Goal: Communication & Community: Answer question/provide support

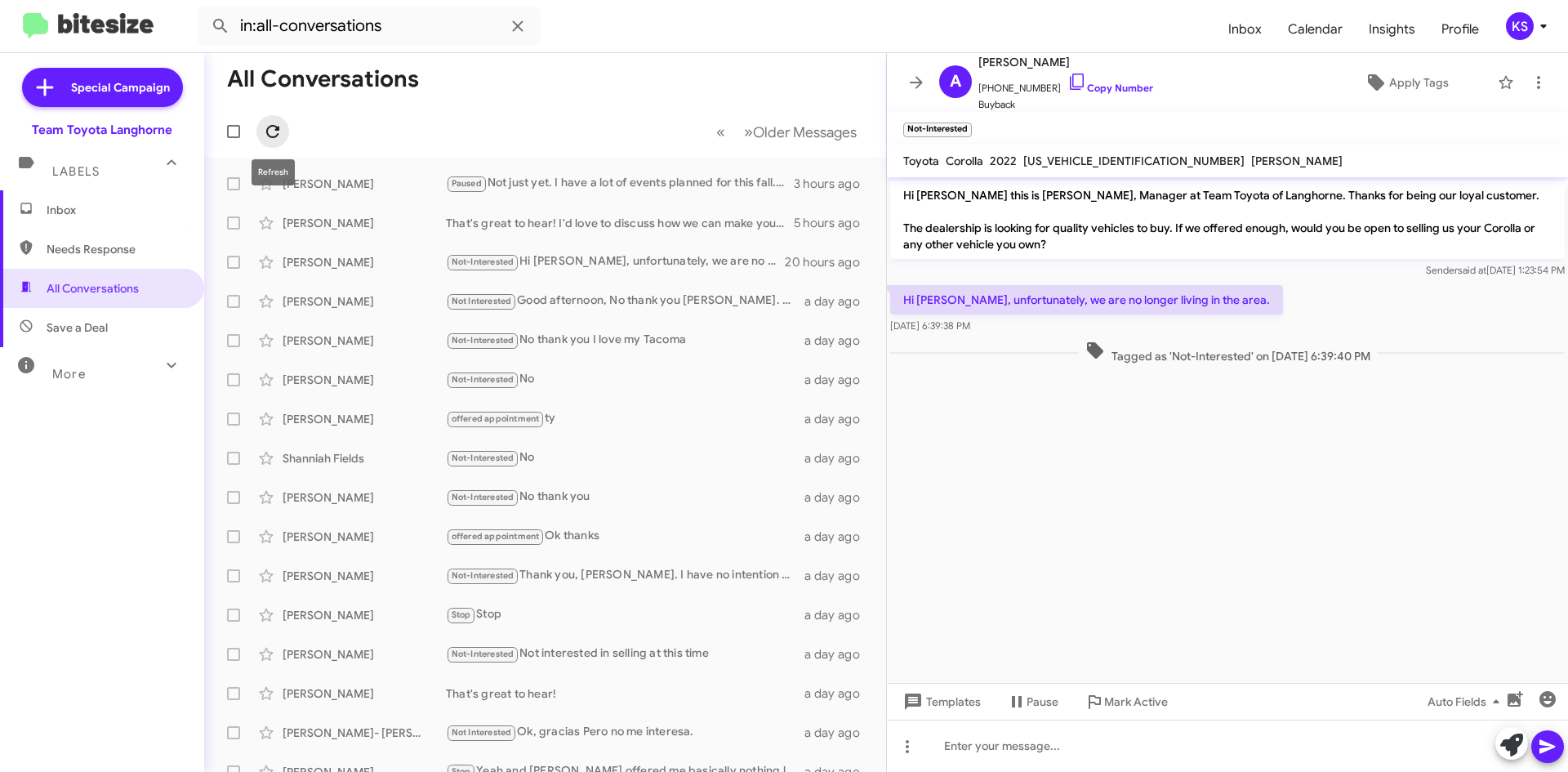
click at [266, 134] on icon at bounding box center [272, 131] width 19 height 19
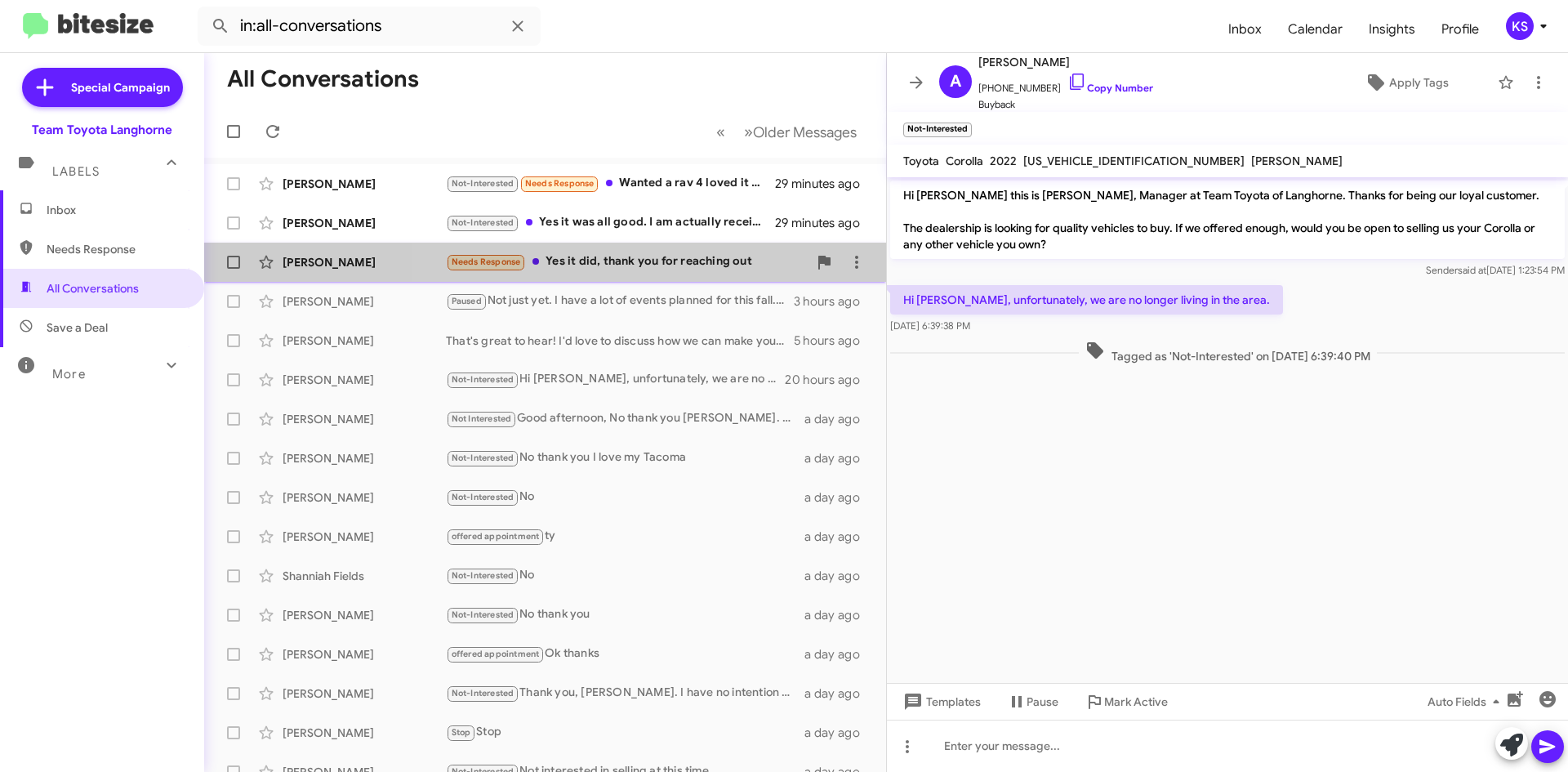
click at [662, 264] on div "Needs Response Yes it did, thank you for reaching out" at bounding box center [626, 261] width 361 height 19
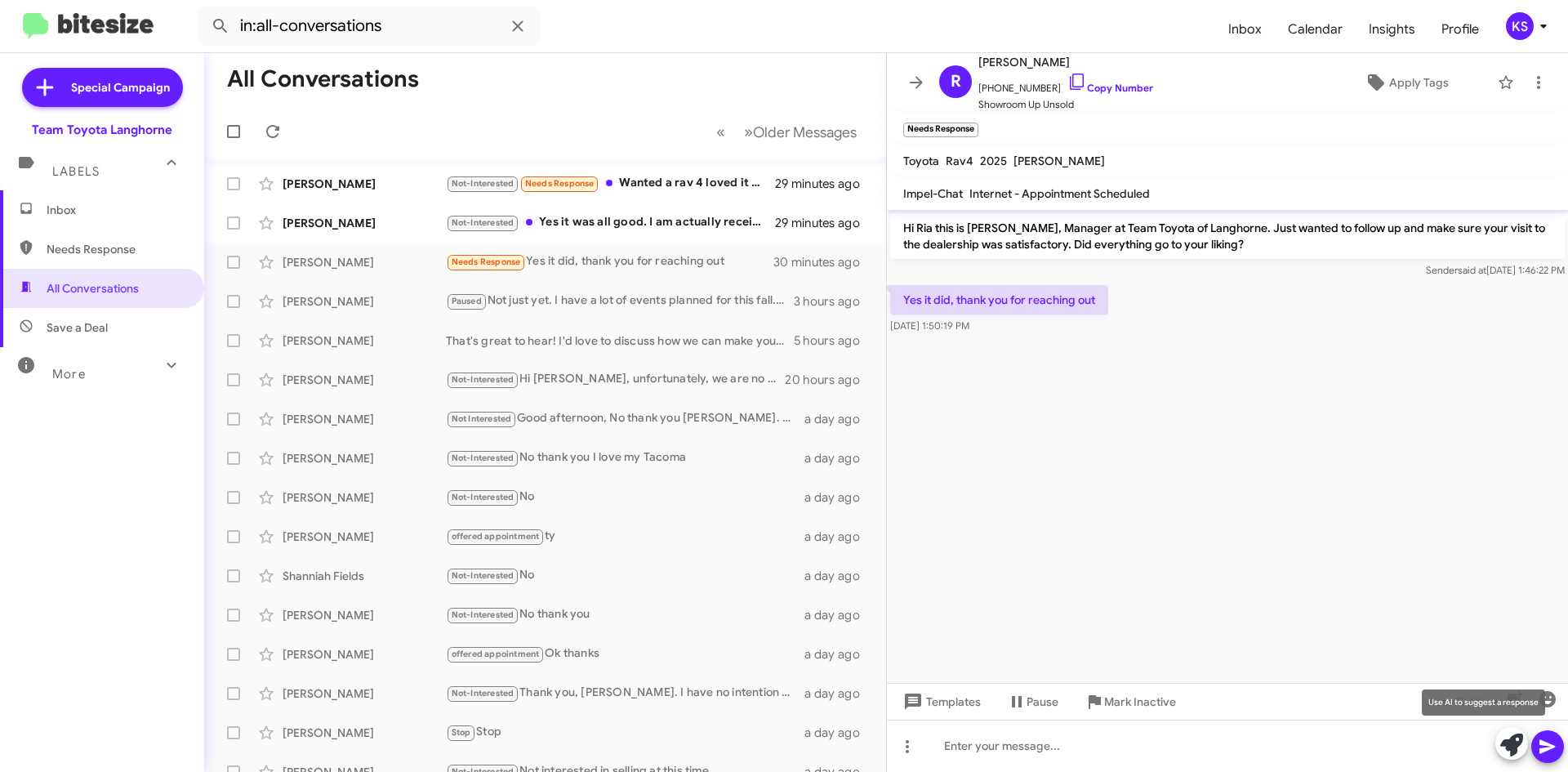
click at [1515, 744] on icon at bounding box center [1511, 744] width 23 height 23
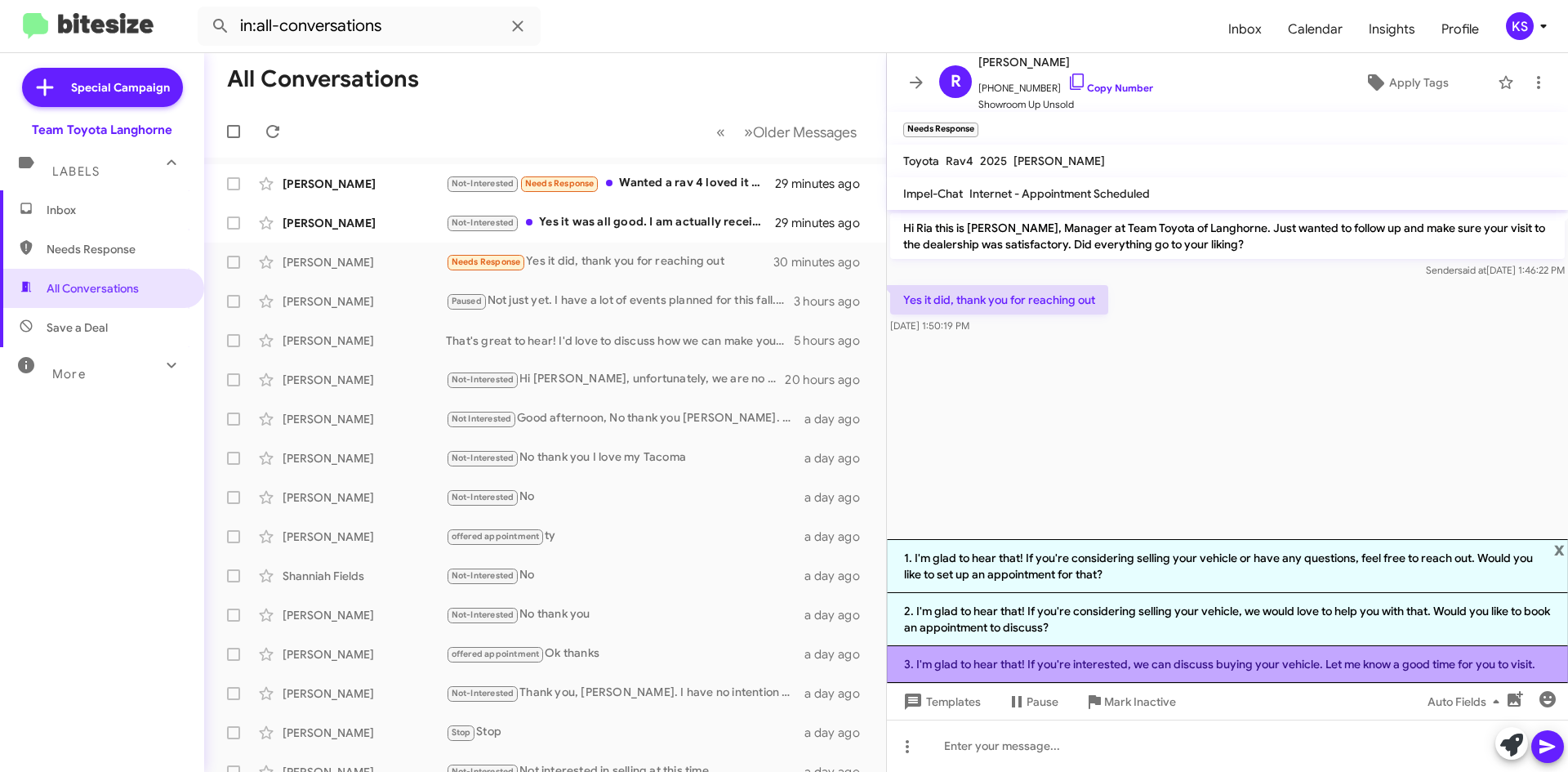
click at [1234, 659] on li "3. I'm glad to hear that! If you're interested, we can discuss buying your vehi…" at bounding box center [1228, 665] width 681 height 37
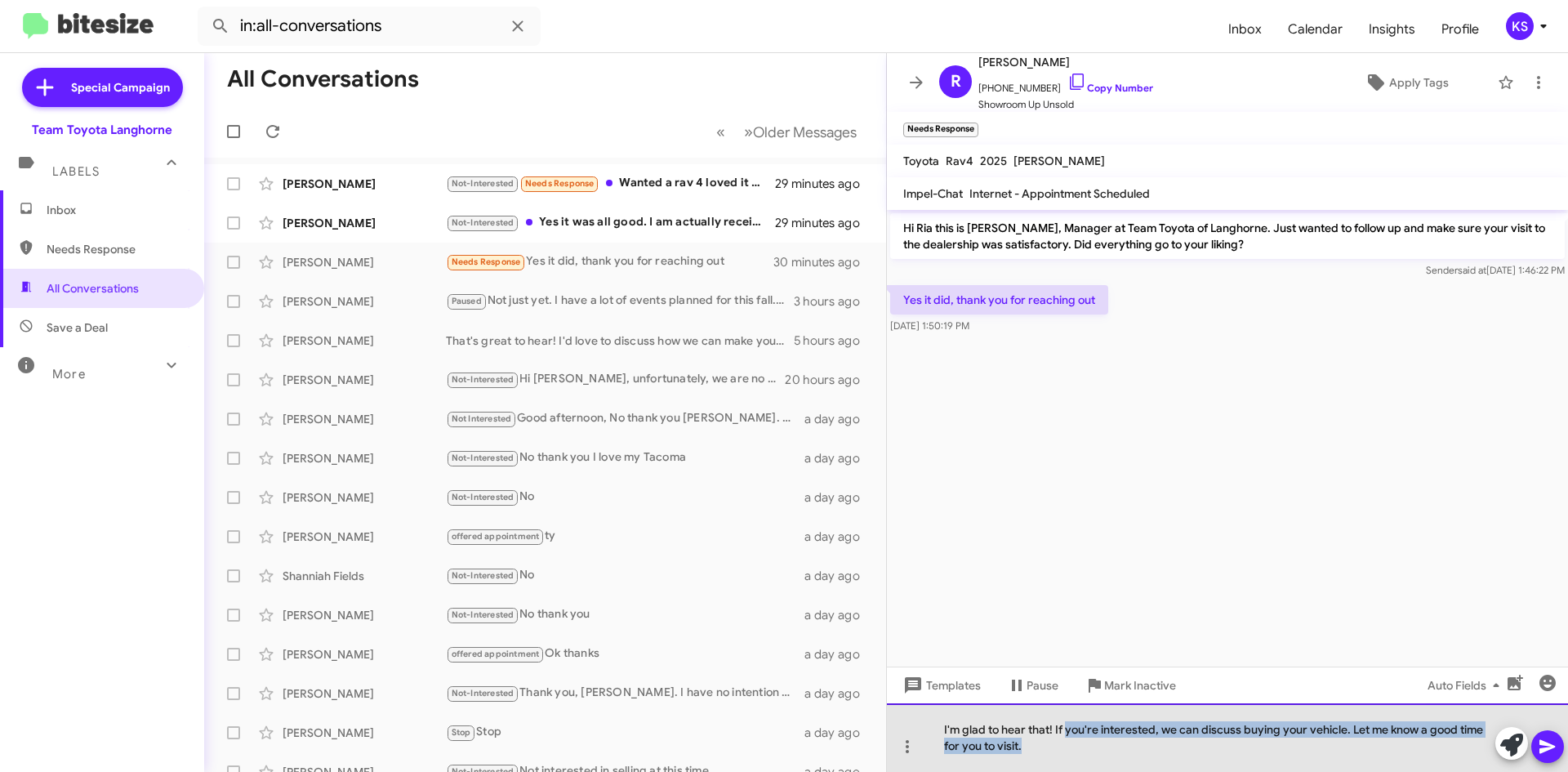
drag, startPoint x: 1180, startPoint y: 755, endPoint x: 1068, endPoint y: 734, distance: 114.0
click at [1068, 734] on div "I'm glad to hear that! If you're interested, we can discuss buying your vehicle…" at bounding box center [1228, 737] width 681 height 68
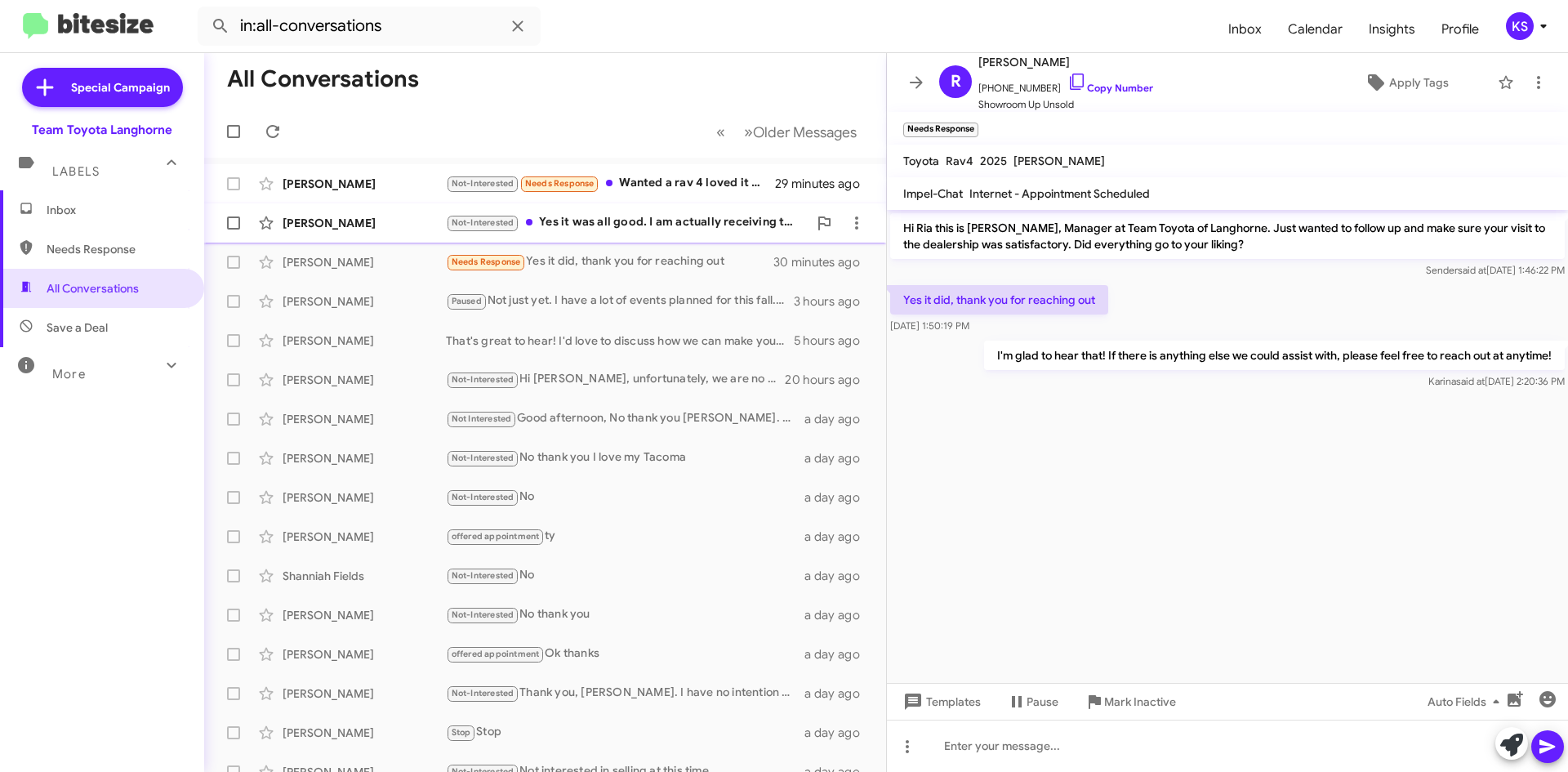
click at [618, 226] on div "Not-Interested Yes it was all good. I am actually receiving the car [DATE]" at bounding box center [626, 222] width 361 height 19
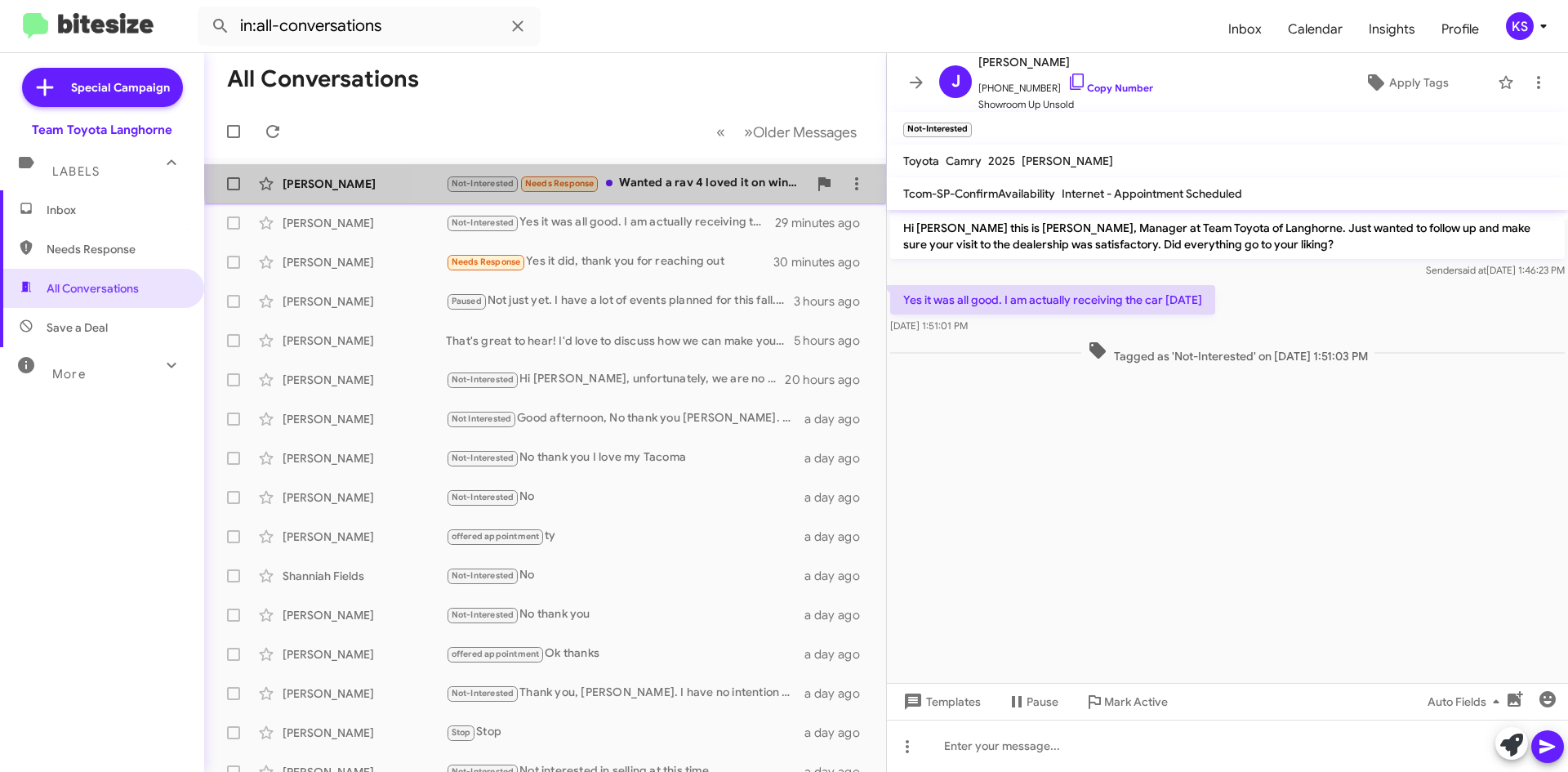
click at [700, 169] on div "[PERSON_NAME] Not-Interested Needs Response Wanted a rav 4 loved it on window s…" at bounding box center [545, 184] width 656 height 33
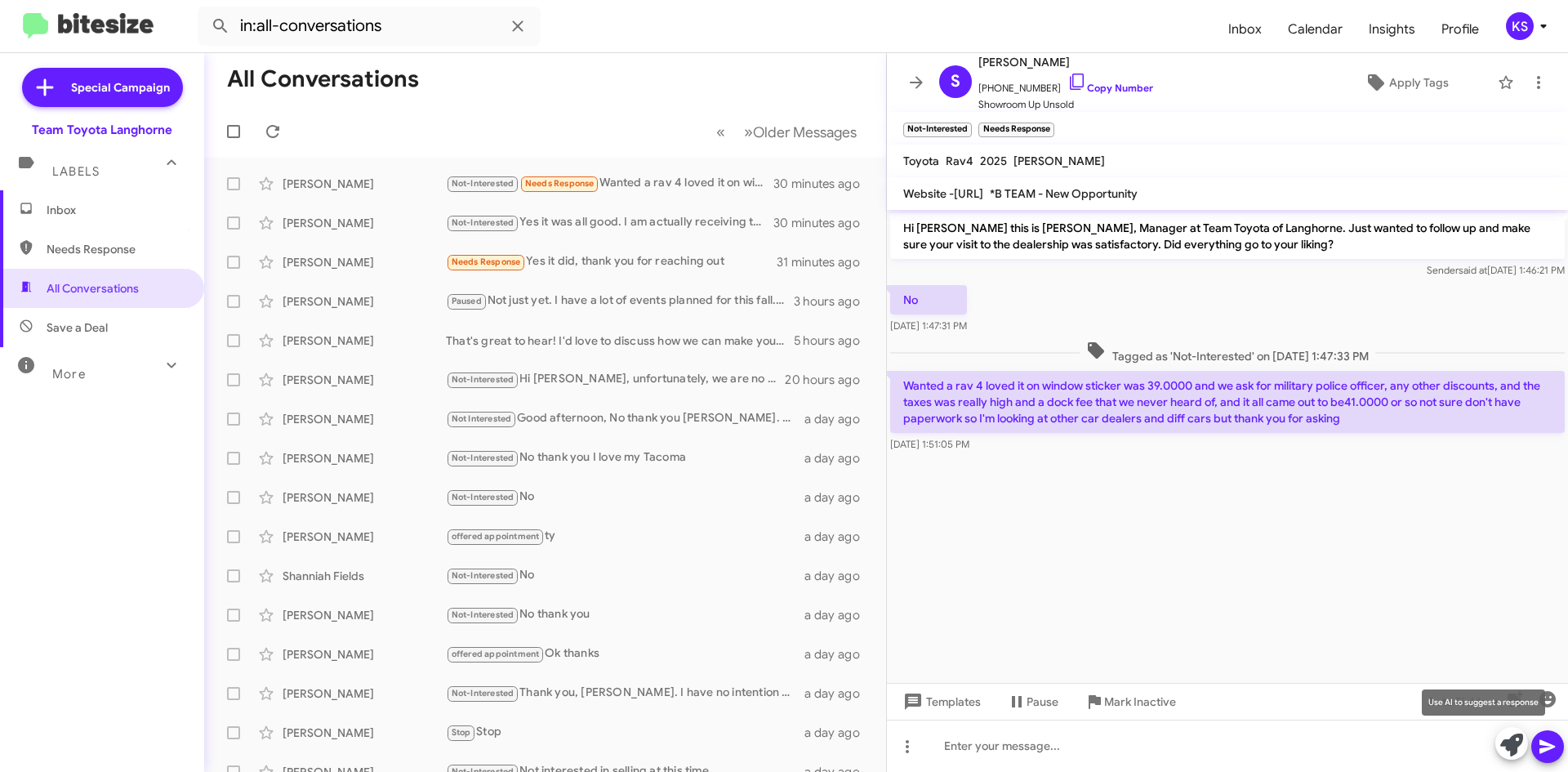
click at [1506, 754] on icon at bounding box center [1511, 744] width 23 height 23
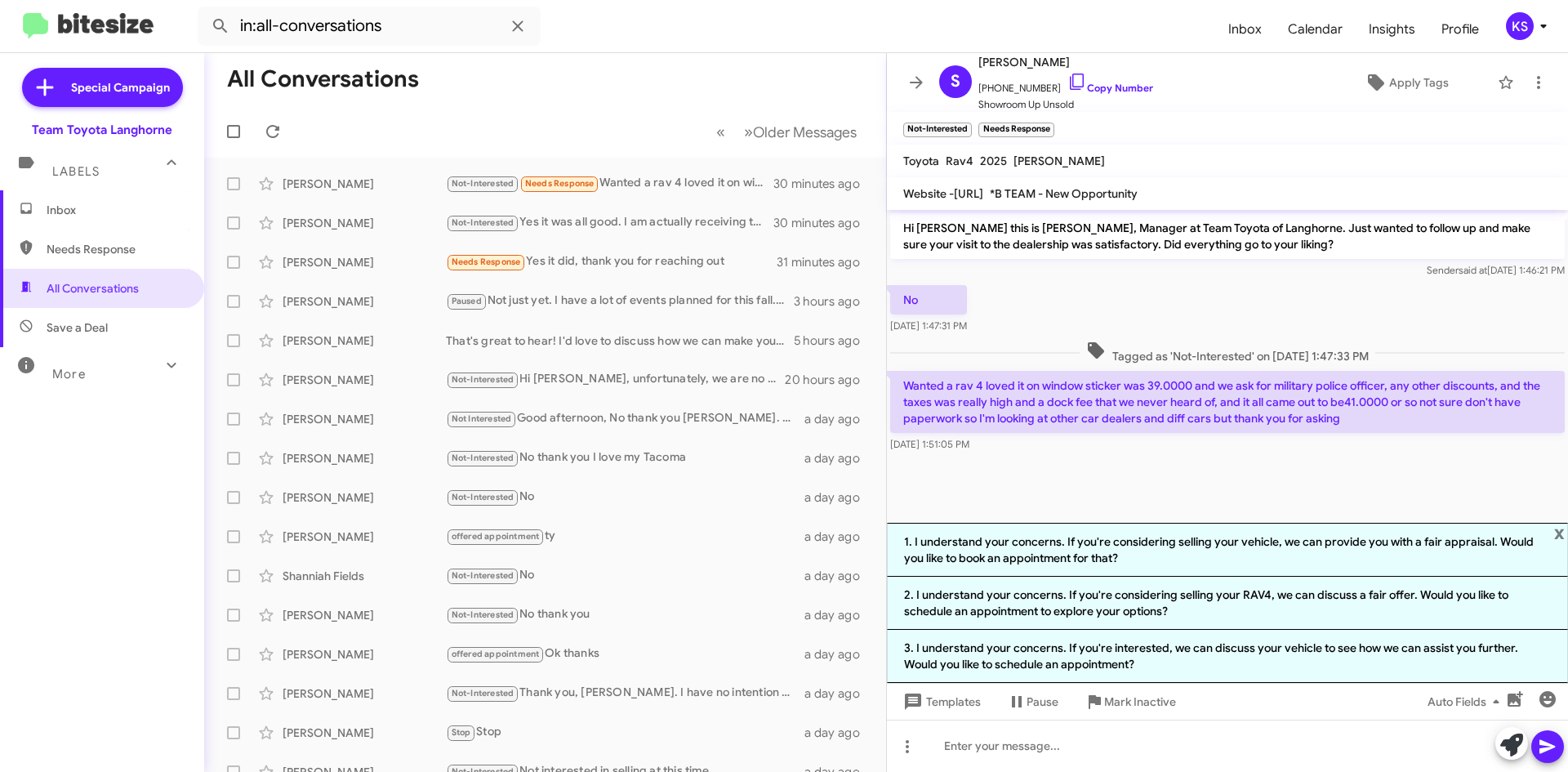
click at [1164, 485] on cdk-virtual-scroll-viewport "Hi [PERSON_NAME] this is [PERSON_NAME], Manager at Team Toyota of Langhorne. Ju…" at bounding box center [1228, 366] width 681 height 313
click at [1051, 120] on span "×" at bounding box center [1052, 121] width 13 height 19
click at [276, 123] on icon at bounding box center [272, 131] width 19 height 19
click at [1562, 531] on span "x" at bounding box center [1559, 532] width 11 height 19
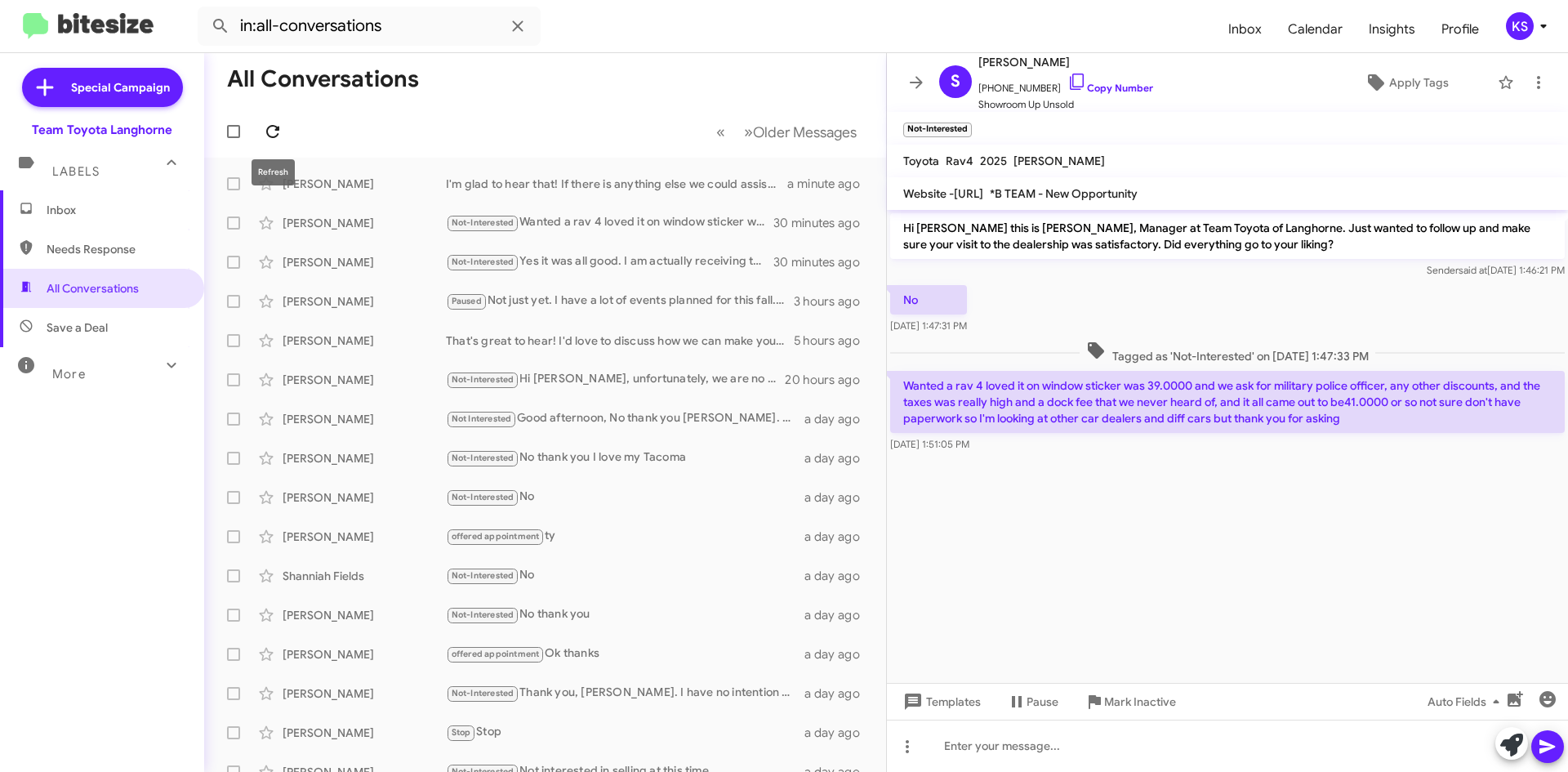
click at [270, 131] on icon at bounding box center [272, 131] width 19 height 19
click at [267, 132] on icon at bounding box center [273, 131] width 13 height 13
click at [1003, 16] on form "in:all-conversations" at bounding box center [707, 26] width 1018 height 40
click at [1513, 28] on div "KS" at bounding box center [1519, 26] width 28 height 28
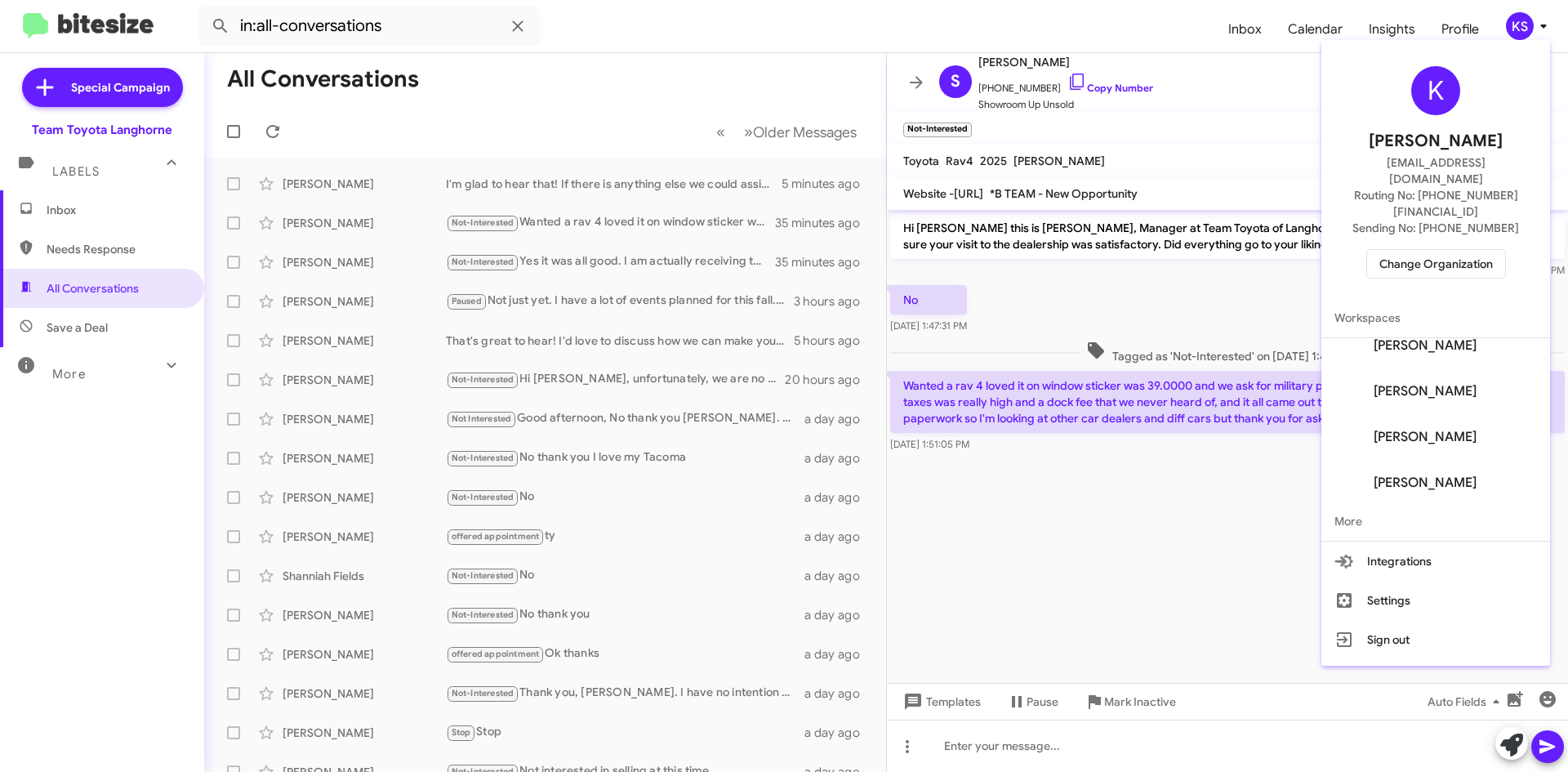
scroll to position [202, 0]
click at [1418, 250] on span "Change Organization" at bounding box center [1436, 264] width 114 height 28
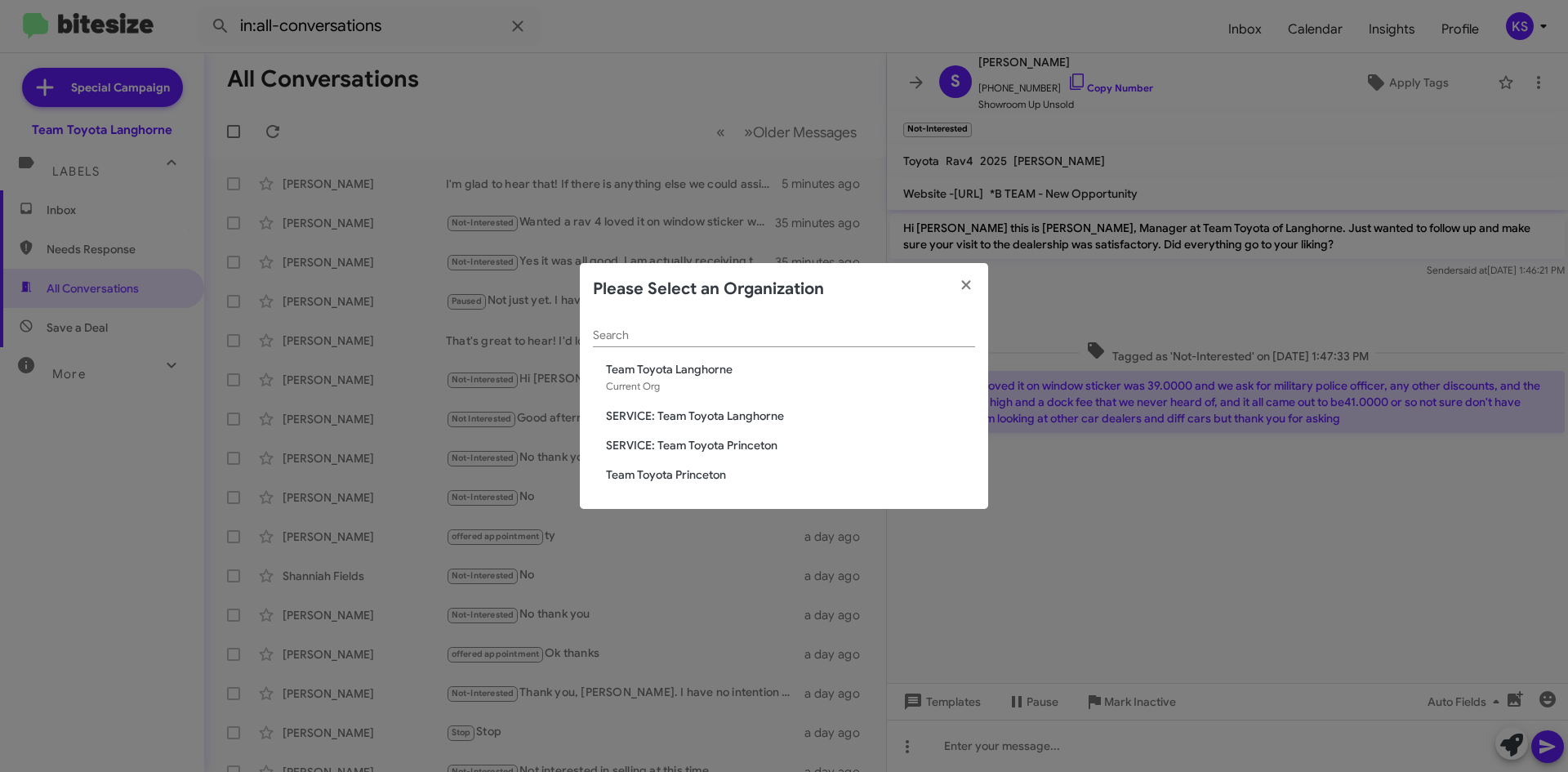
click at [693, 475] on span "Team Toyota Princeton" at bounding box center [790, 474] width 369 height 16
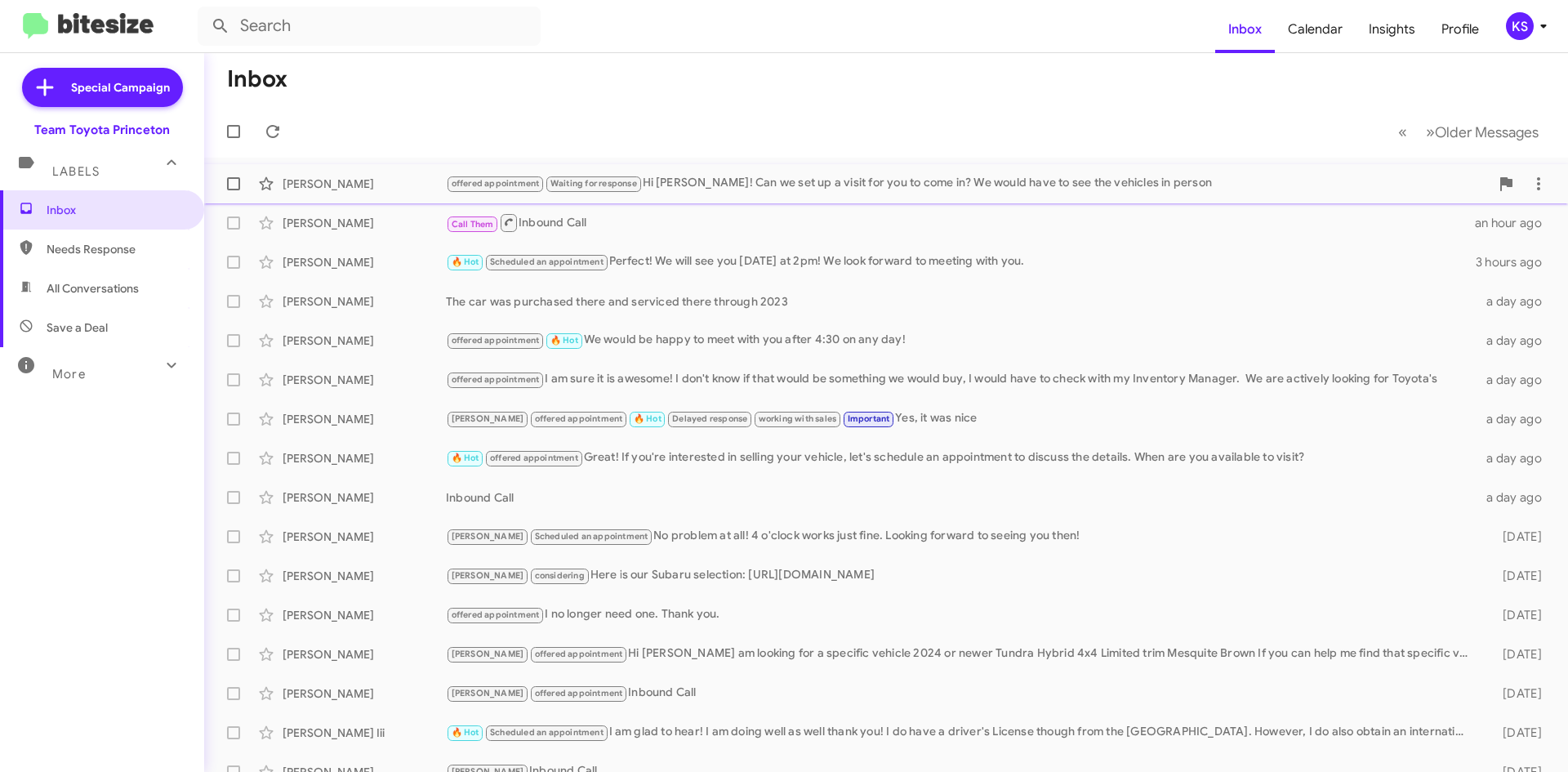
click at [854, 182] on div "offered appointment Waiting for response Hi David! Can we set up a visit for yo…" at bounding box center [967, 183] width 1044 height 19
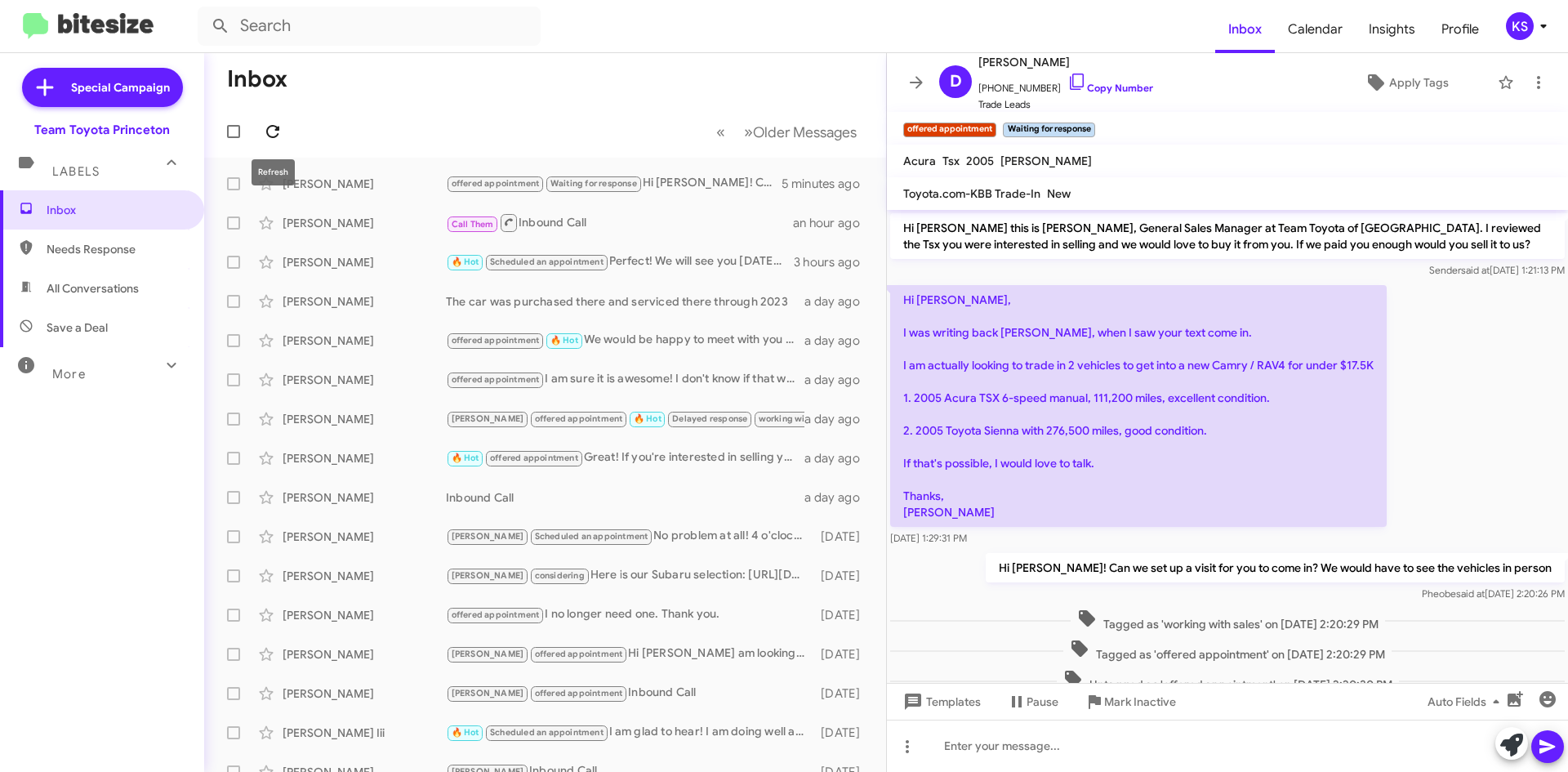
click at [271, 129] on icon at bounding box center [272, 131] width 19 height 19
click at [1517, 28] on div "KS" at bounding box center [1519, 26] width 28 height 28
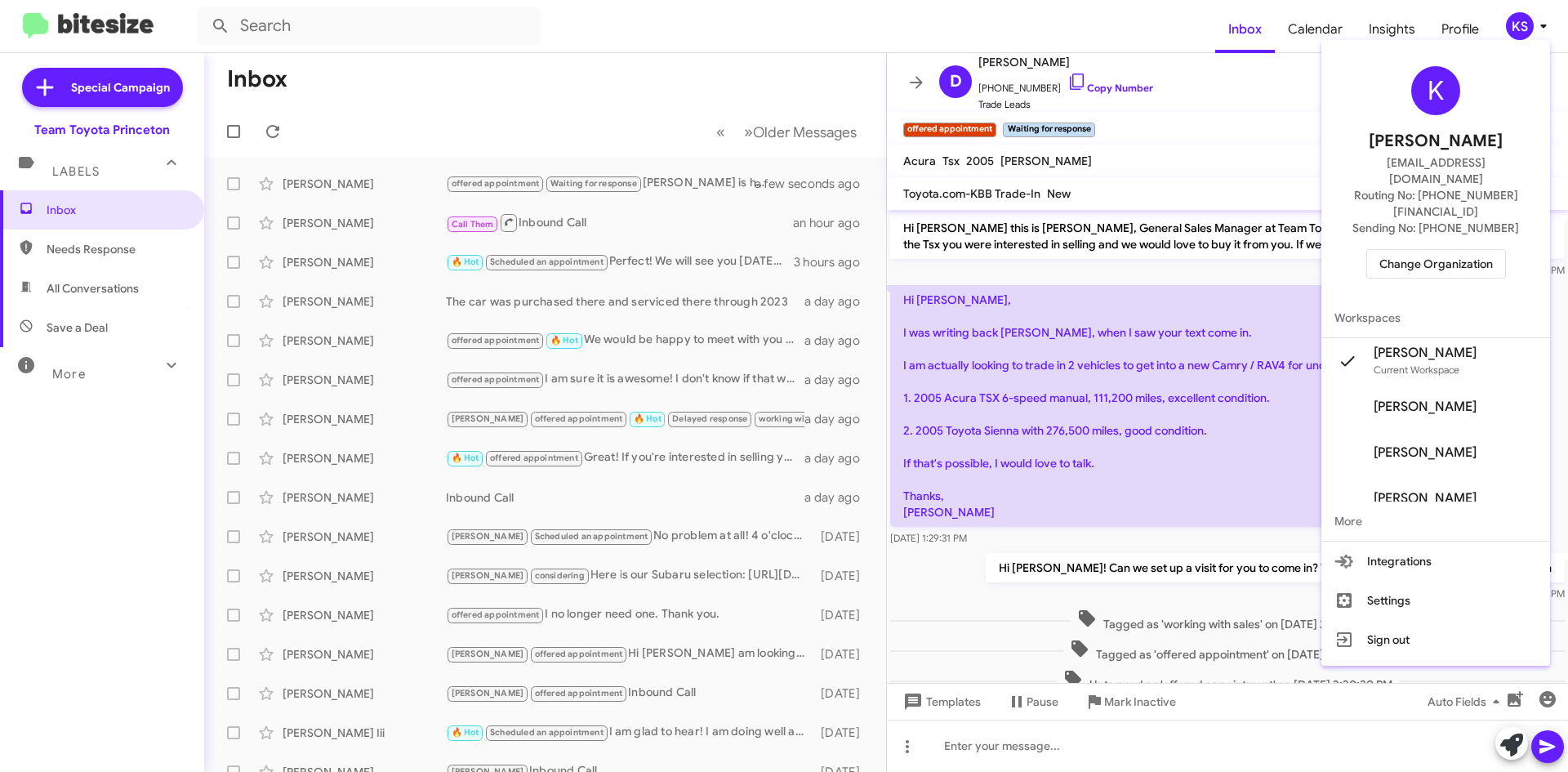
click at [1409, 250] on span "Change Organization" at bounding box center [1436, 264] width 114 height 28
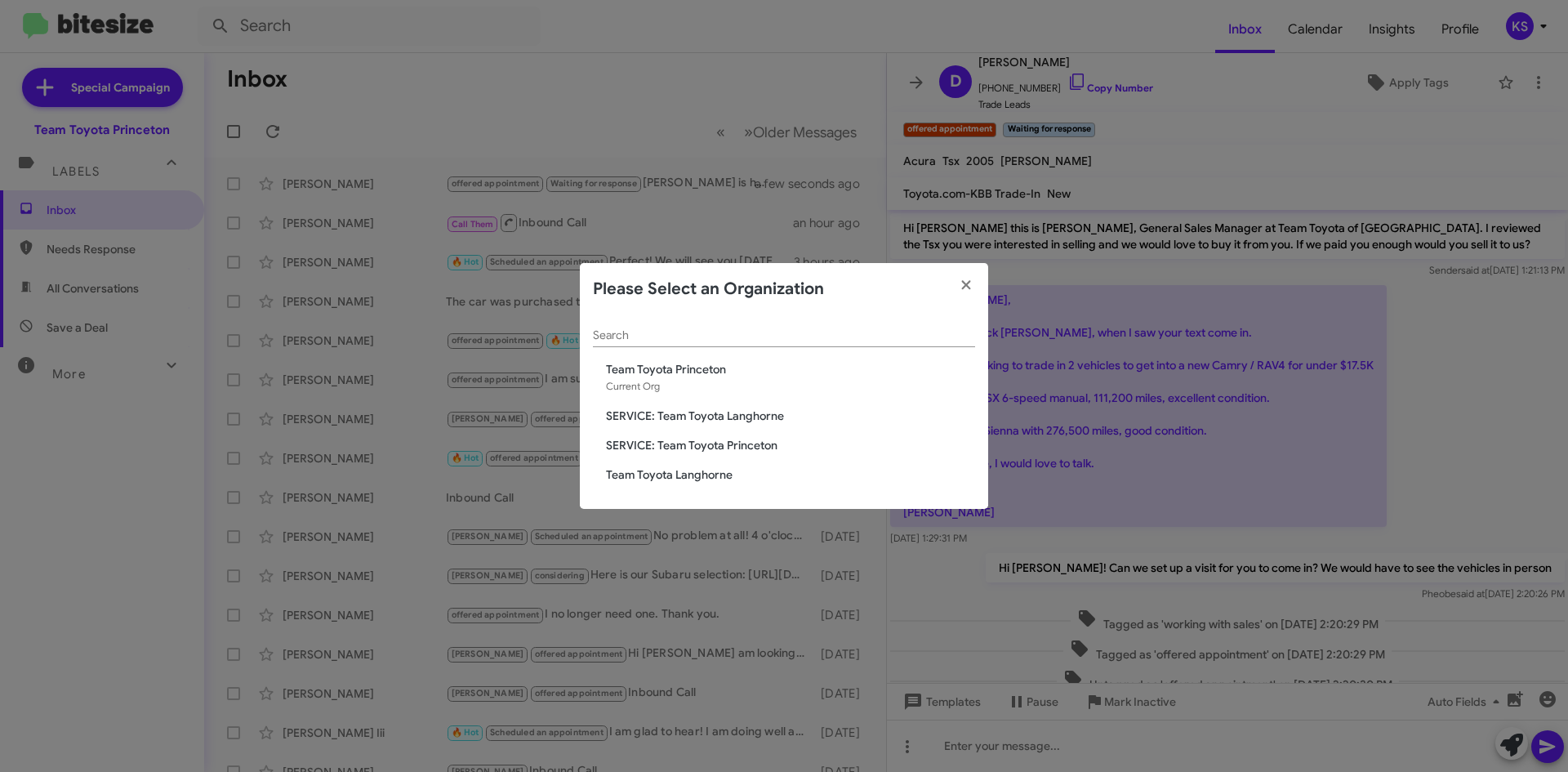
click at [713, 374] on span "Team Toyota Princeton" at bounding box center [790, 368] width 369 height 16
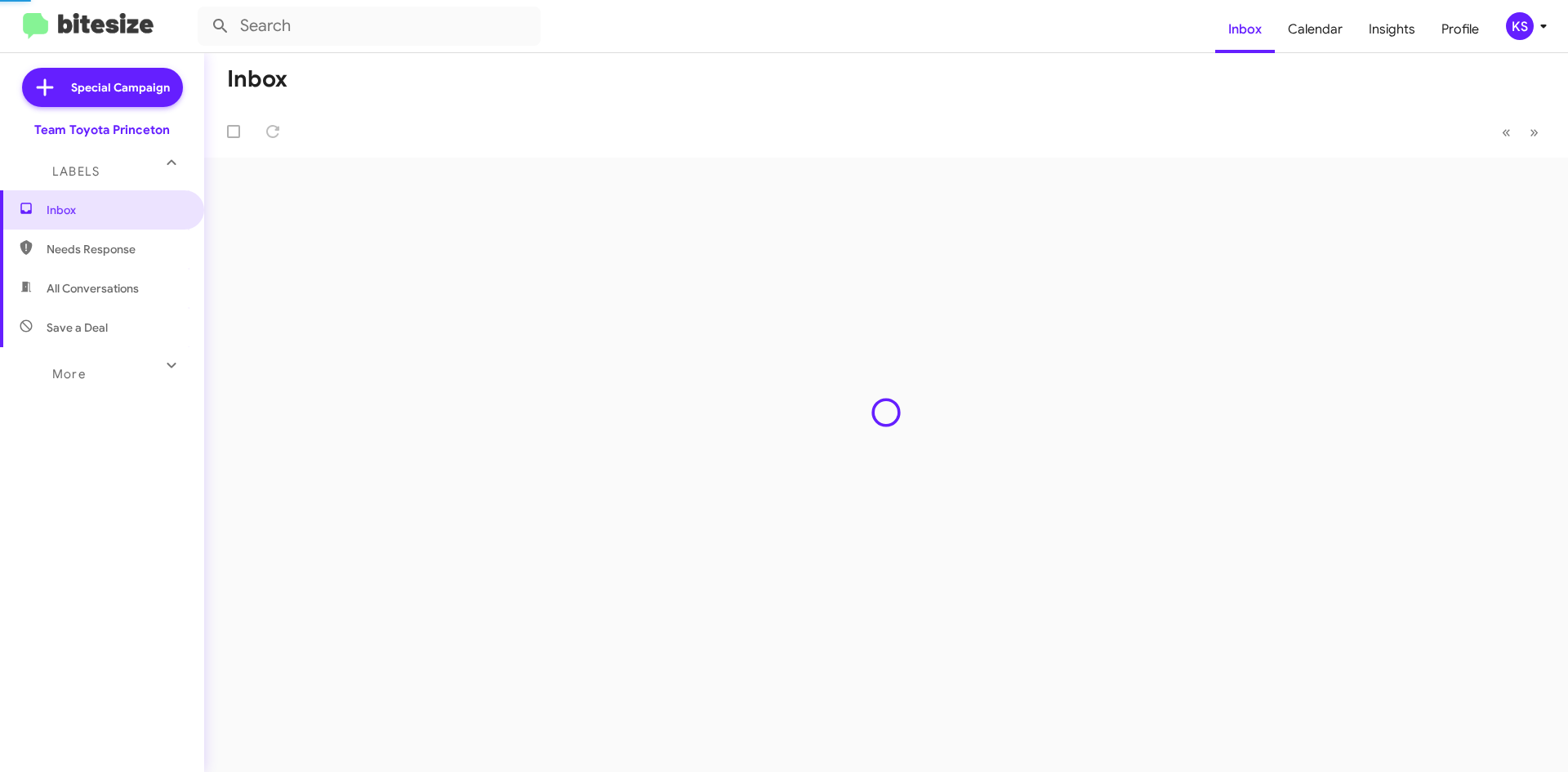
click at [701, 481] on div "Inbox « Previous » Next" at bounding box center [886, 412] width 1364 height 719
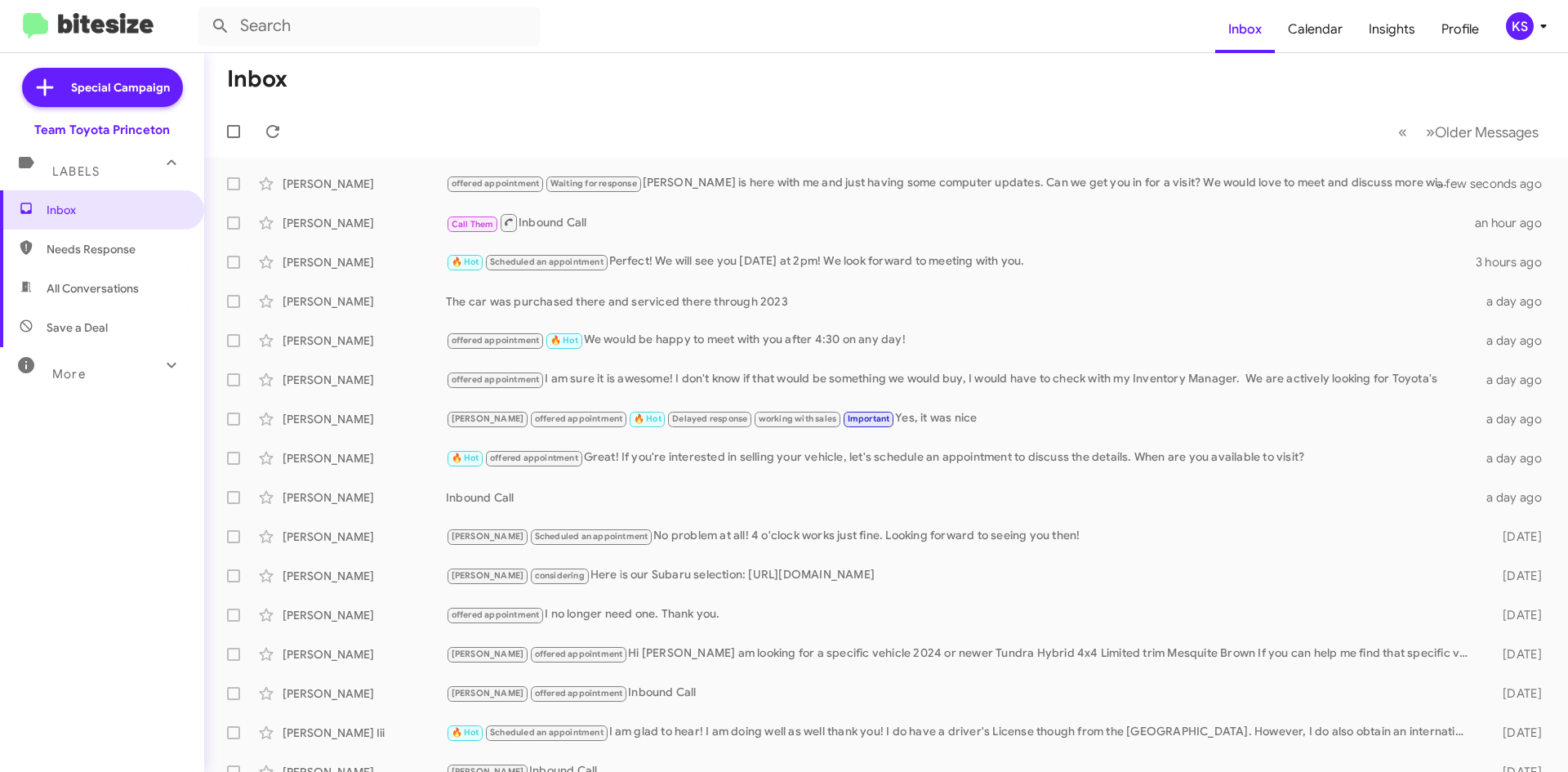
click at [1528, 27] on div "KS" at bounding box center [1519, 26] width 28 height 28
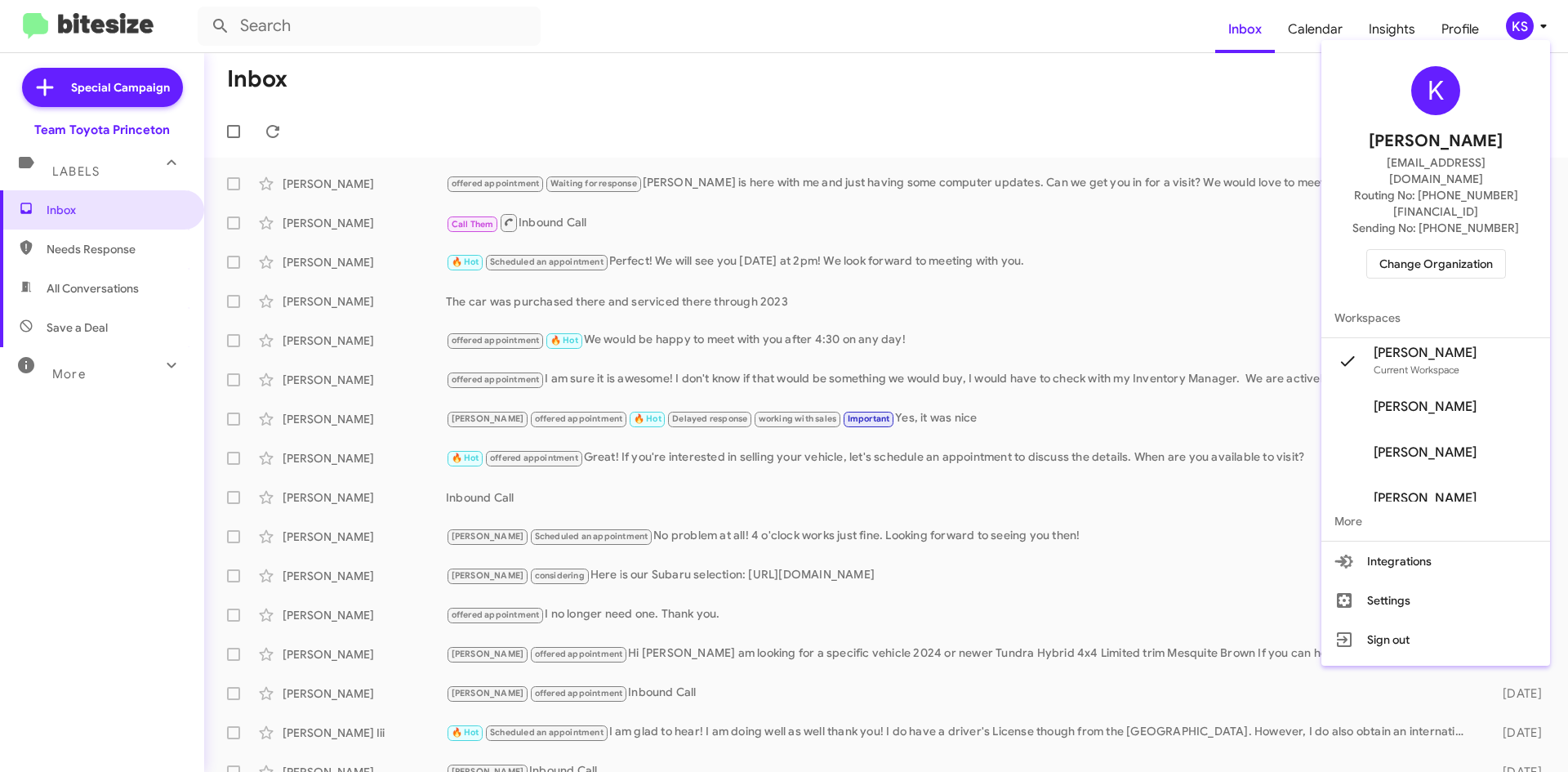
click at [1451, 250] on span "Change Organization" at bounding box center [1436, 264] width 114 height 28
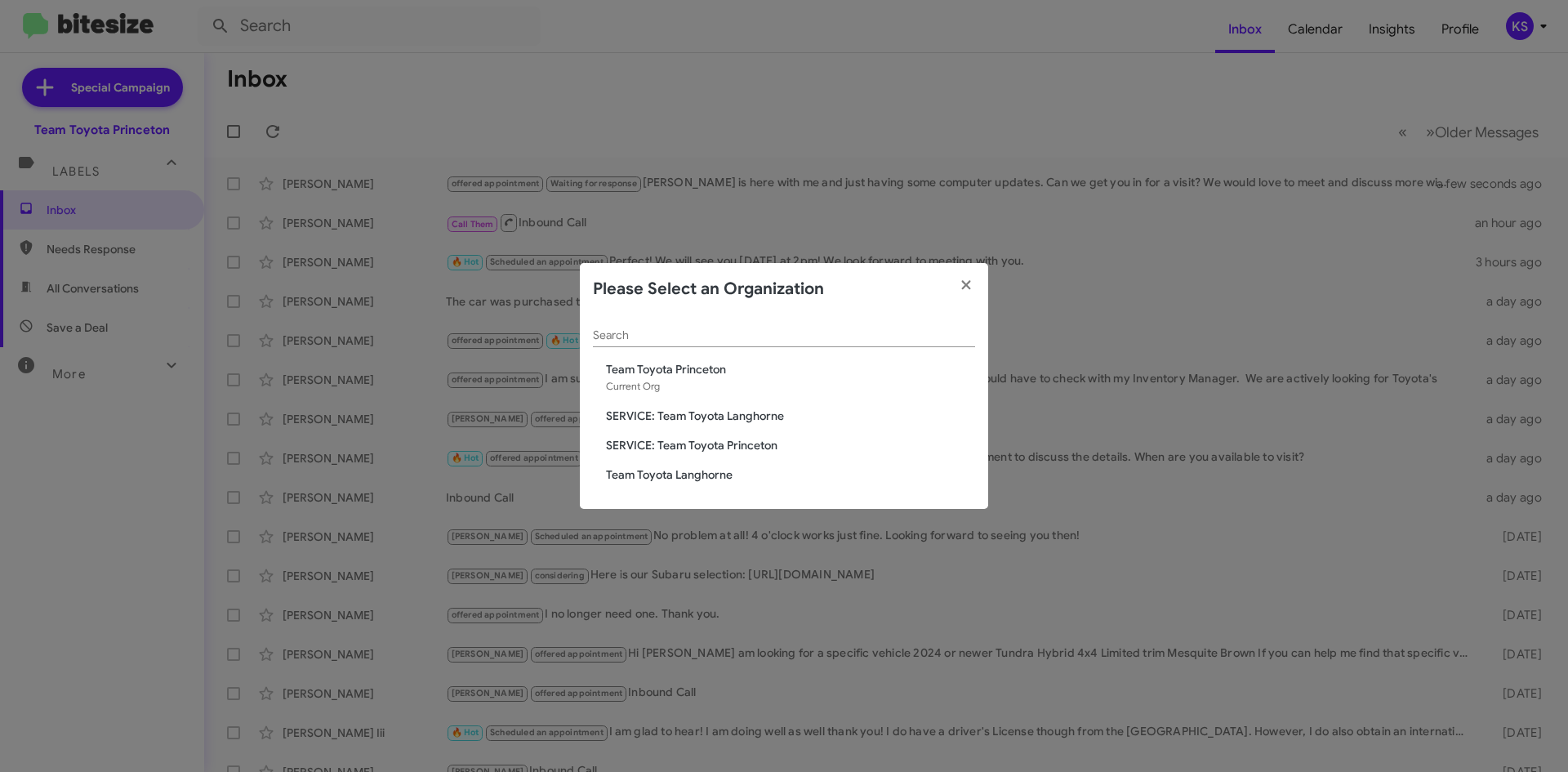
click at [695, 468] on span "Team Toyota Langhorne" at bounding box center [790, 474] width 369 height 16
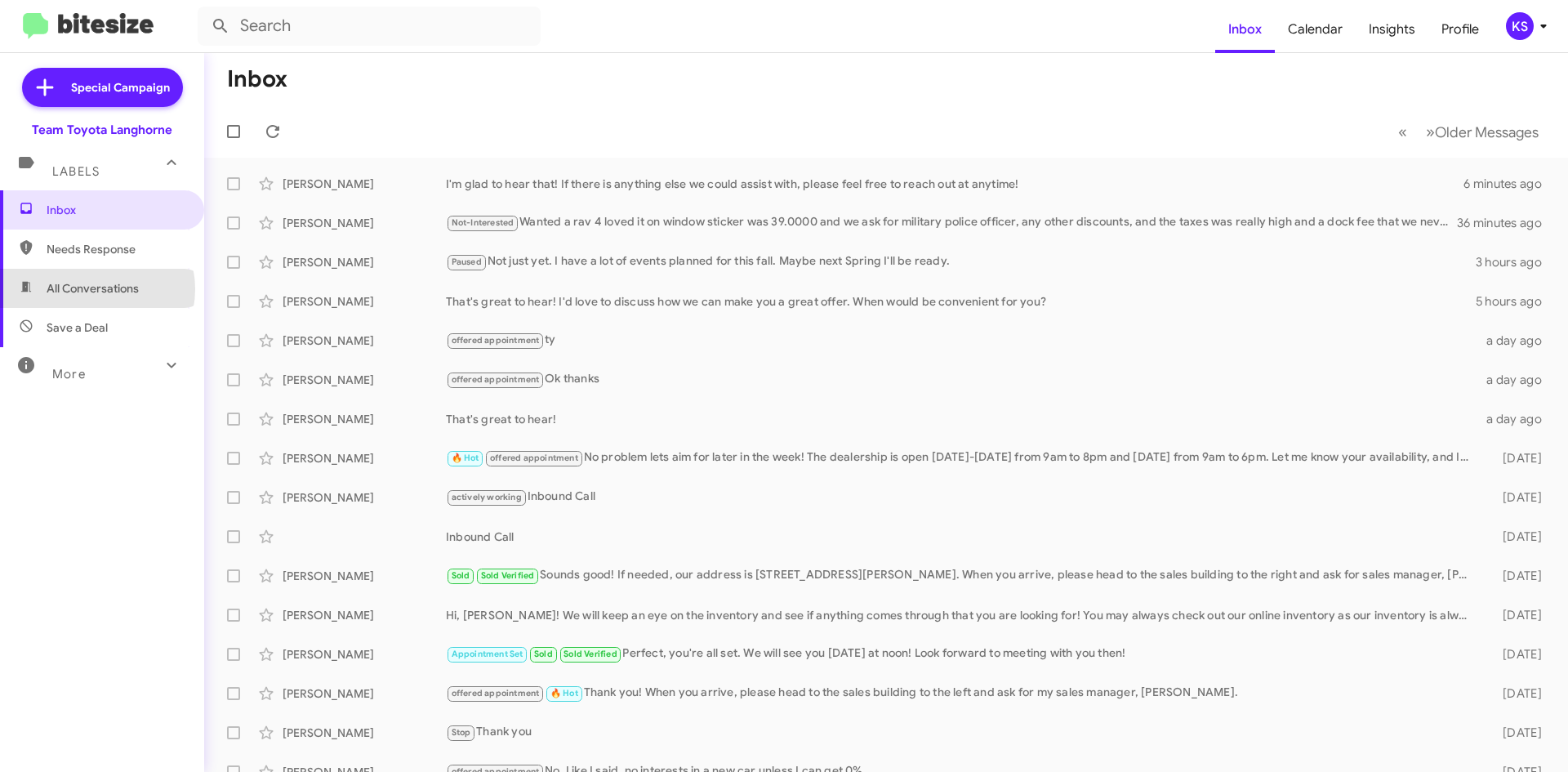
click at [97, 290] on span "All Conversations" at bounding box center [93, 287] width 93 height 16
type input "in:all-conversations"
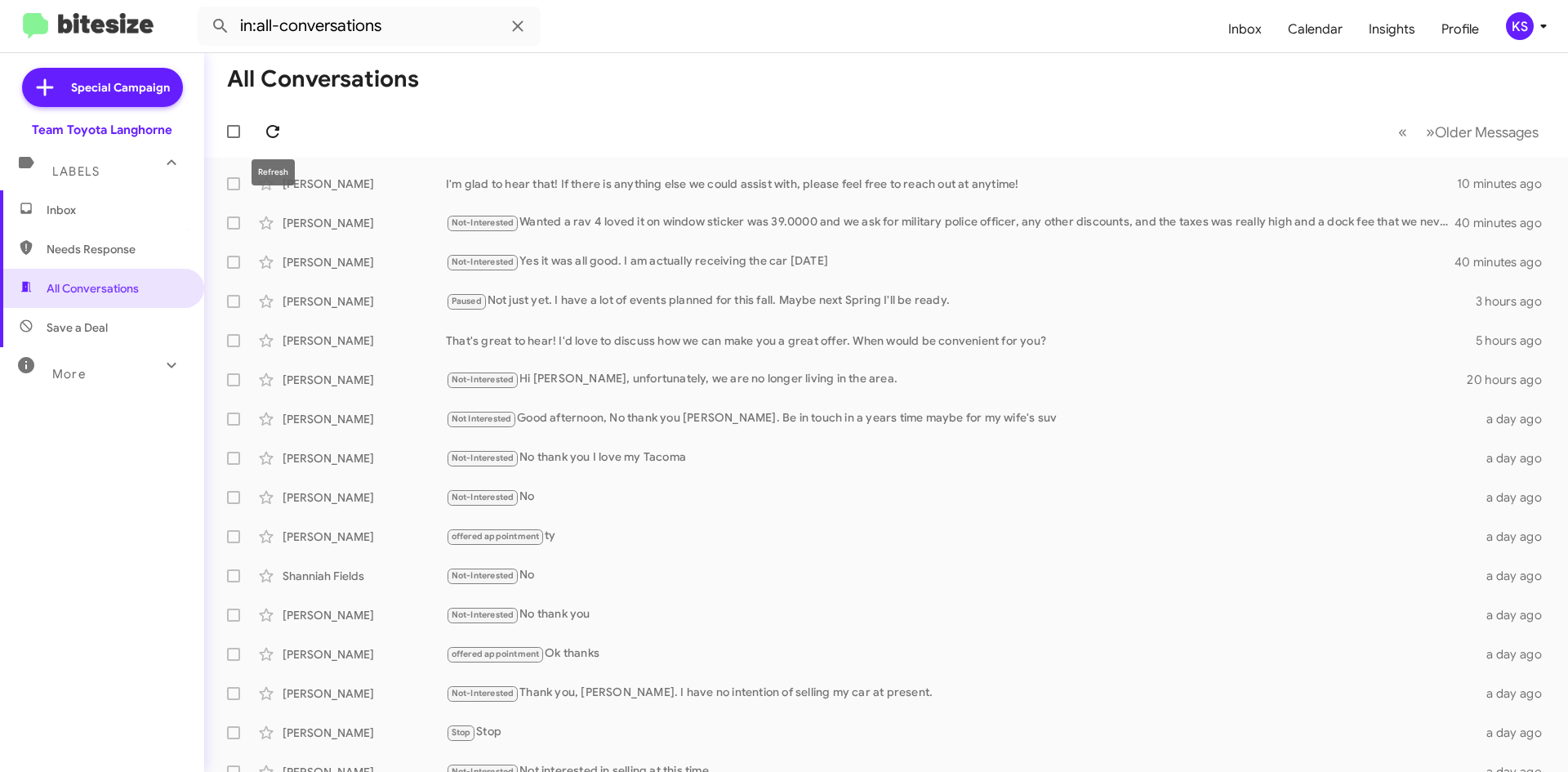
click at [280, 126] on icon at bounding box center [272, 131] width 19 height 19
